Goal: Download file/media

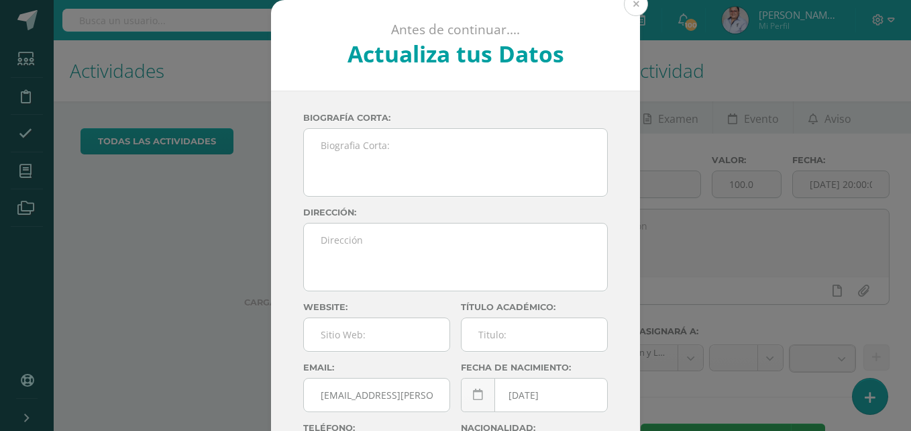
click at [631, 11] on button at bounding box center [636, 4] width 24 height 24
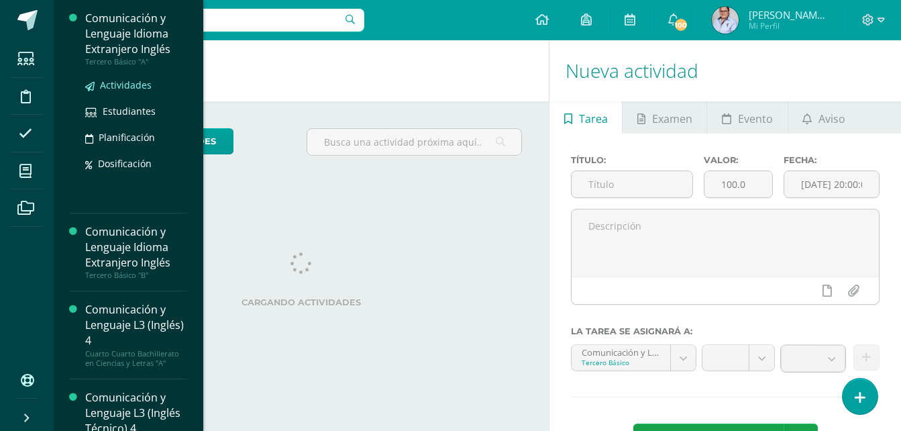
click at [126, 85] on span "Actividades" at bounding box center [126, 84] width 52 height 13
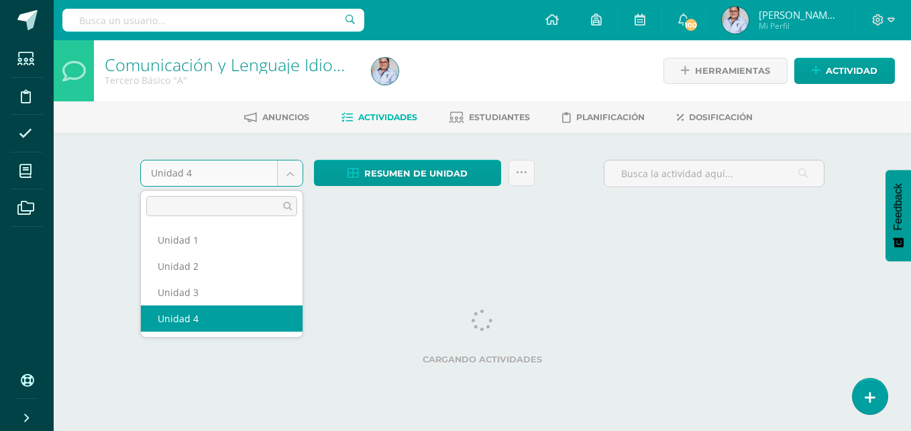
click at [288, 172] on body "Estudiantes Disciplina Asistencia Mis cursos Archivos Soporte Ayuda Reportar un…" at bounding box center [455, 125] width 911 height 250
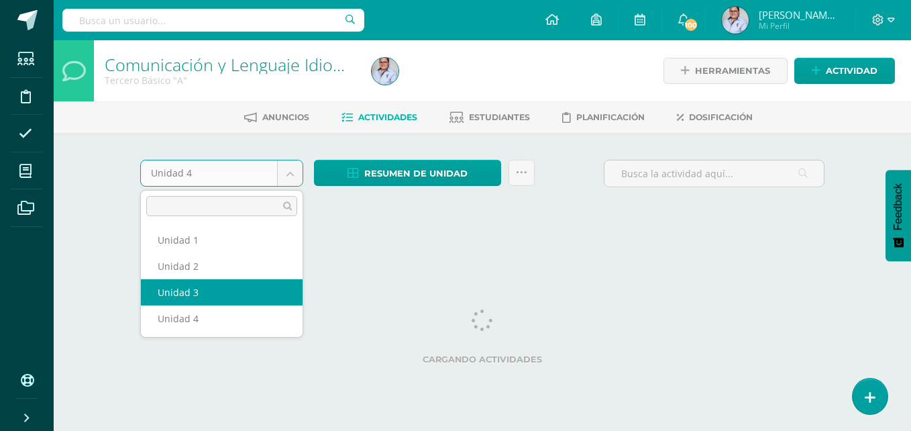
select select "Unidad 3"
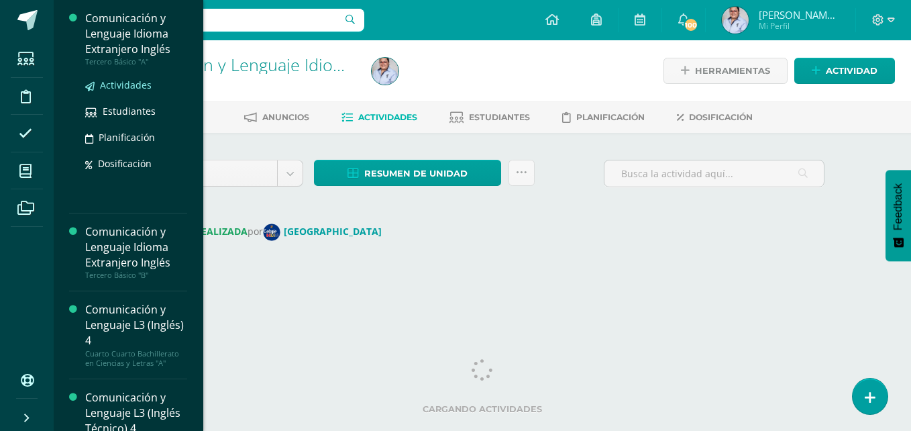
click at [125, 85] on span "Actividades" at bounding box center [126, 84] width 52 height 13
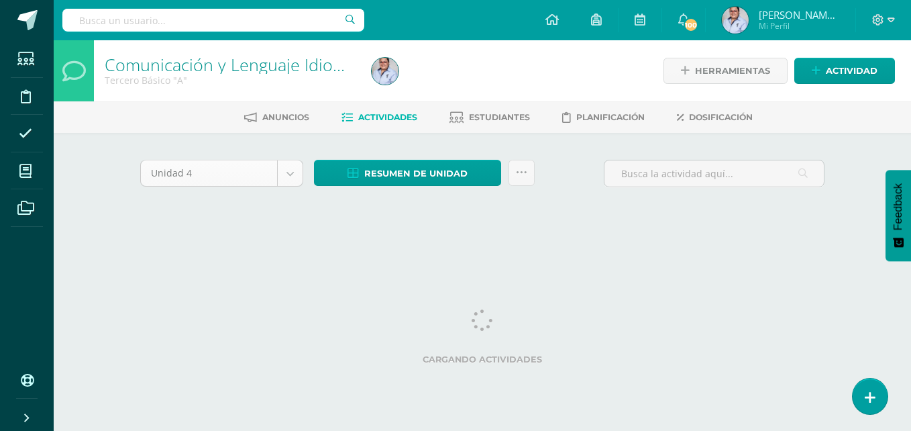
click at [291, 177] on body "Estudiantes Disciplina Asistencia Mis cursos Archivos Soporte Ayuda Reportar un…" at bounding box center [455, 125] width 911 height 250
click at [598, 250] on html "Estudiantes Disciplina Asistencia Mis cursos Archivos Soporte Ayuda Reportar un…" at bounding box center [455, 125] width 911 height 250
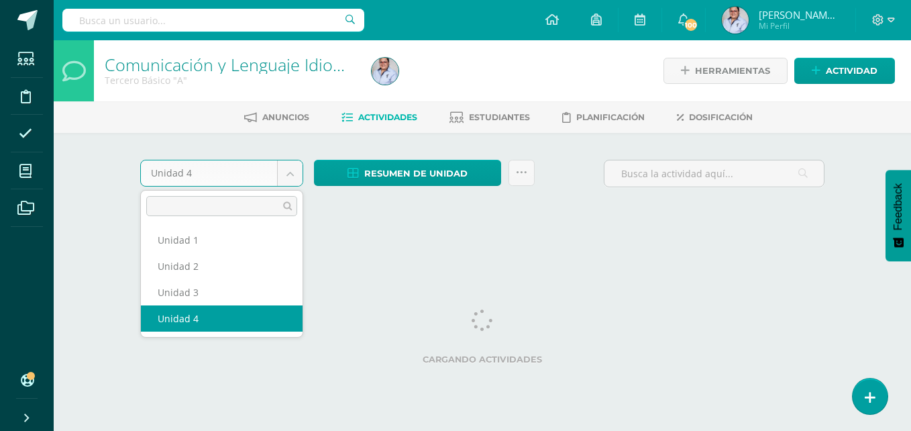
click at [294, 173] on body "Estudiantes Disciplina Asistencia Mis cursos Archivos Soporte Ayuda Reportar un…" at bounding box center [455, 125] width 911 height 250
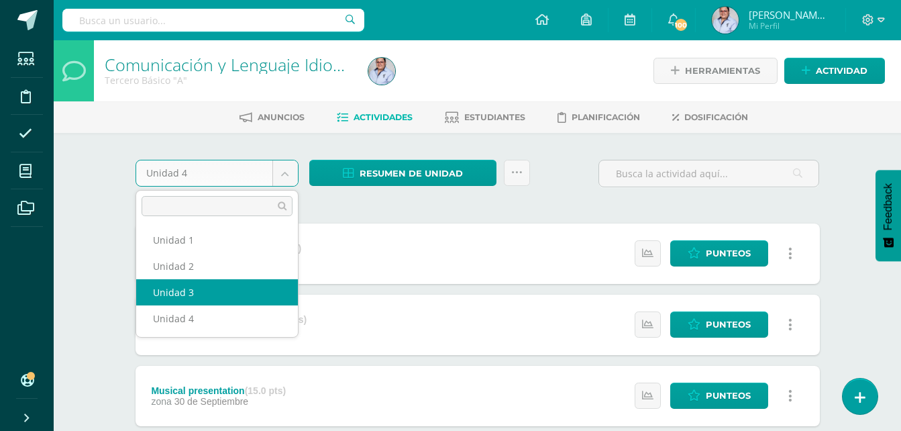
select select "Unidad 3"
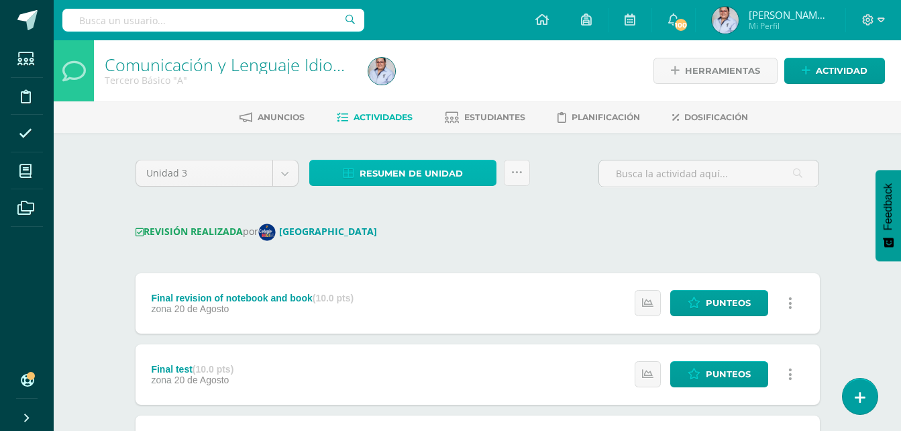
click at [443, 178] on span "Resumen de unidad" at bounding box center [410, 173] width 103 height 25
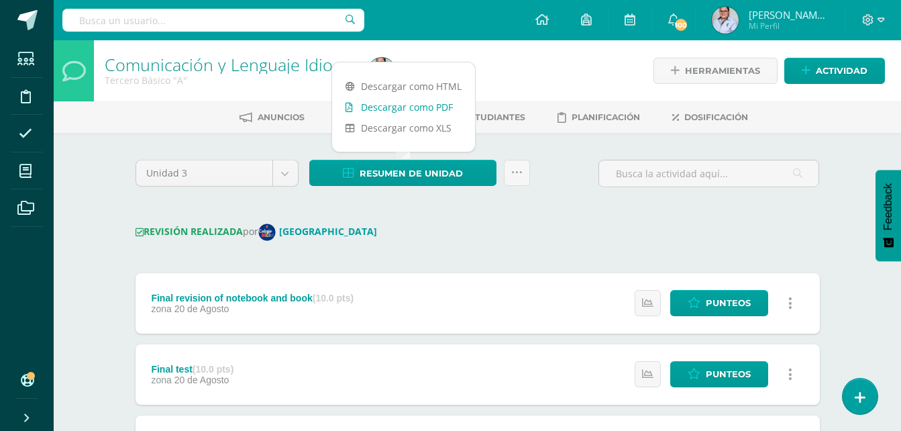
click at [437, 103] on link "Descargar como PDF" at bounding box center [403, 107] width 143 height 21
